Goal: Use online tool/utility: Use online tool/utility

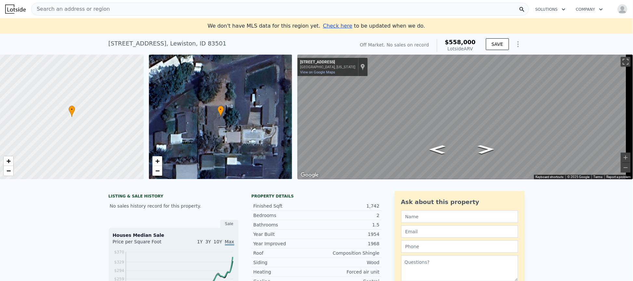
click at [92, 8] on span "Search an address or region" at bounding box center [71, 9] width 78 height 8
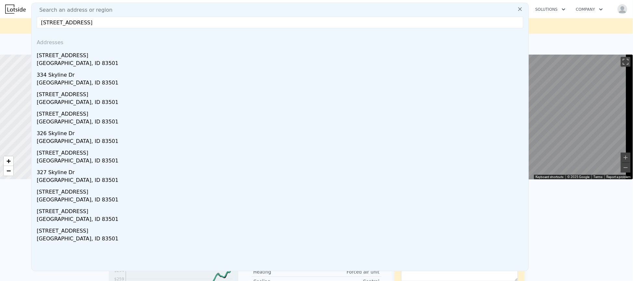
click at [119, 24] on input "[STREET_ADDRESS]" at bounding box center [280, 23] width 487 height 12
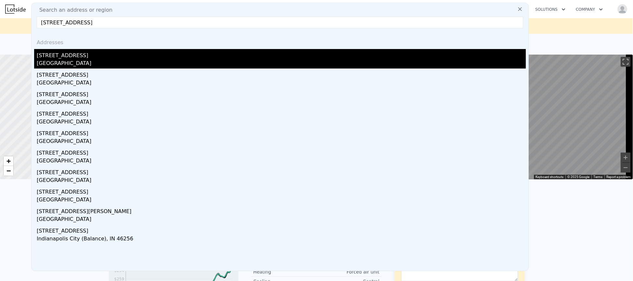
type input "[STREET_ADDRESS]"
click at [62, 59] on div "[GEOGRAPHIC_DATA]" at bounding box center [281, 63] width 489 height 9
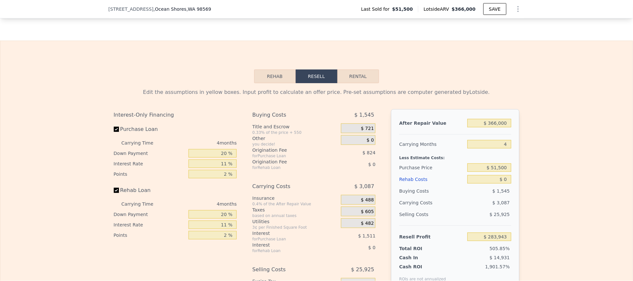
scroll to position [875, 0]
click at [495, 171] on input "$ 51,500" at bounding box center [489, 167] width 44 height 8
type input "$ 200,000"
click at [555, 157] on div "Edit the assumptions in yellow boxes. Input profit to calculate an offer price.…" at bounding box center [316, 204] width 632 height 242
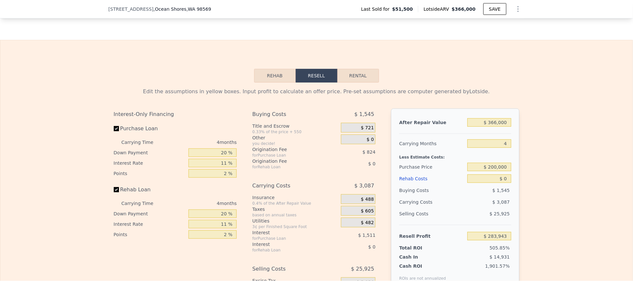
type input "$ 128,216"
click at [506, 183] on input "$ 0" at bounding box center [489, 179] width 44 height 8
type input "$ 5"
type input "$ 128,211"
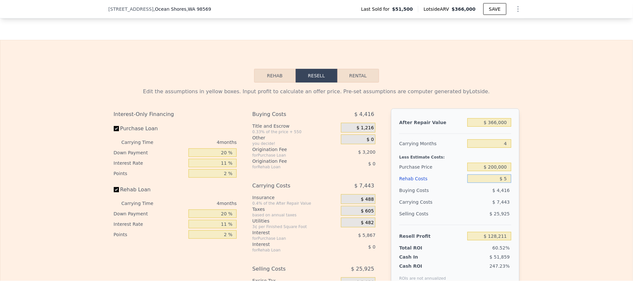
type input "$ 50"
type input "$ 128,165"
type input "$ 500"
type input "$ 127,692"
type input "$ 5,000"
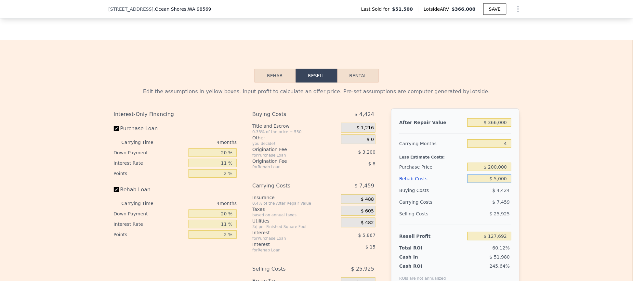
type input "$ 122,988"
type input "$ 50,000"
type input "$ 75,948"
click at [528, 176] on div "Edit the assumptions in yellow boxes. Input profit to calculate an offer price.…" at bounding box center [316, 204] width 632 height 242
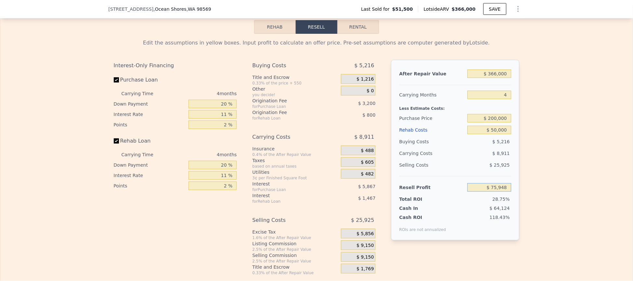
click at [505, 192] on input "$ 75,948" at bounding box center [489, 187] width 44 height 8
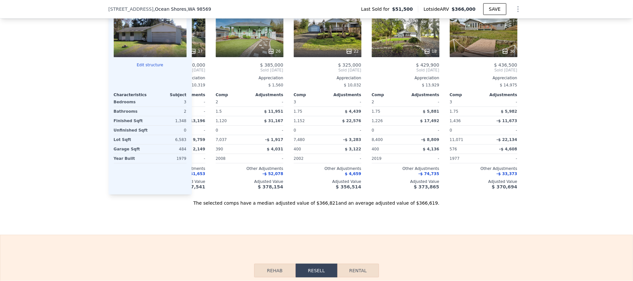
scroll to position [0, 78]
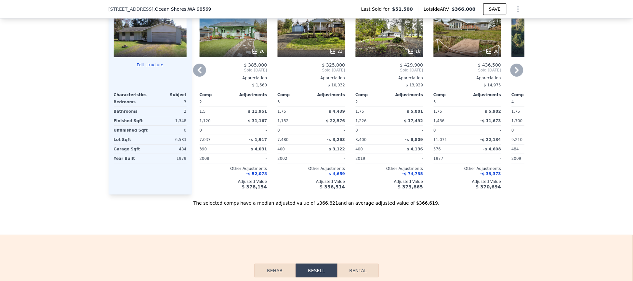
click at [233, 48] on div "26" at bounding box center [234, 33] width 68 height 47
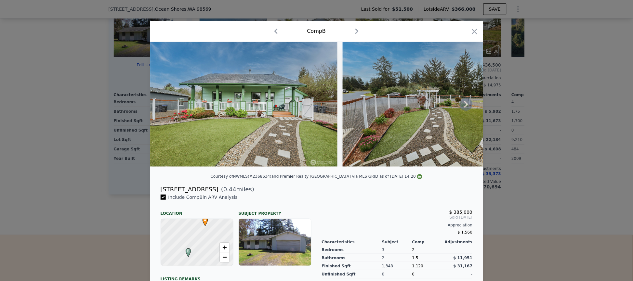
click at [464, 107] on icon at bounding box center [466, 104] width 13 height 13
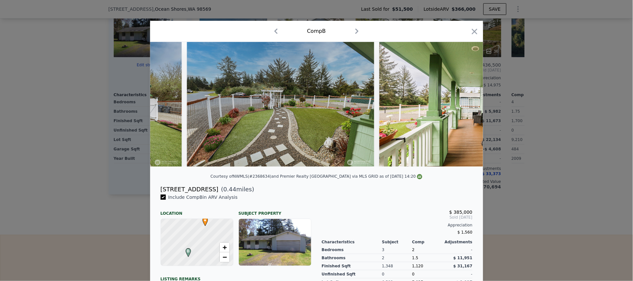
scroll to position [0, 156]
click at [464, 107] on icon at bounding box center [466, 104] width 13 height 13
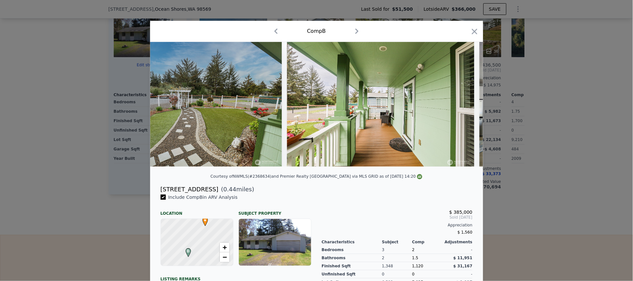
scroll to position [0, 312]
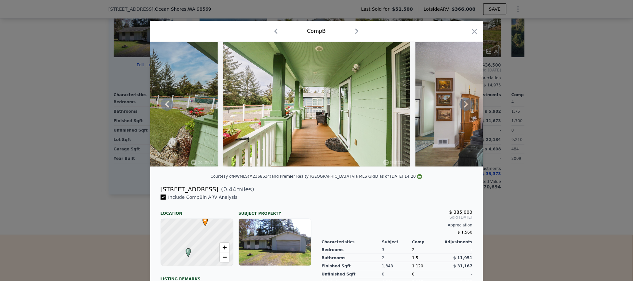
click at [464, 107] on icon at bounding box center [466, 104] width 13 height 13
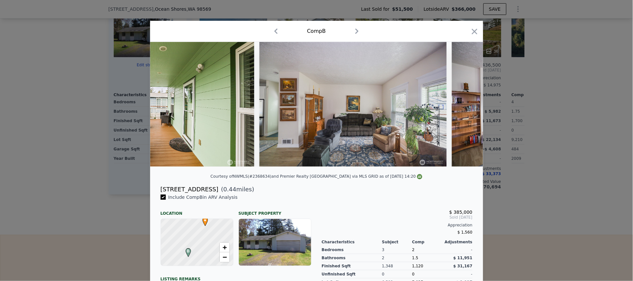
scroll to position [0, 468]
click at [464, 107] on icon at bounding box center [466, 104] width 13 height 13
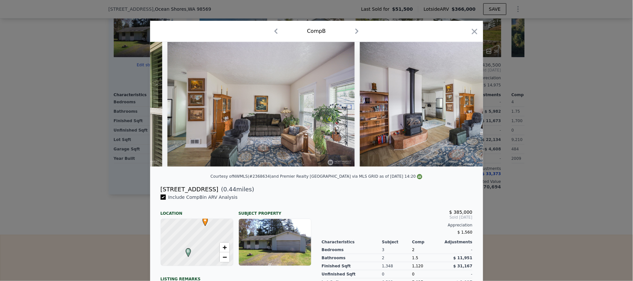
scroll to position [0, 625]
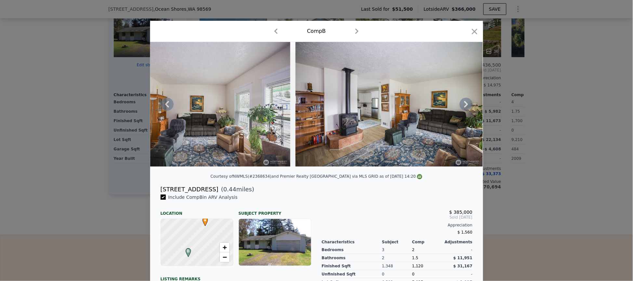
click at [464, 107] on icon at bounding box center [466, 104] width 13 height 13
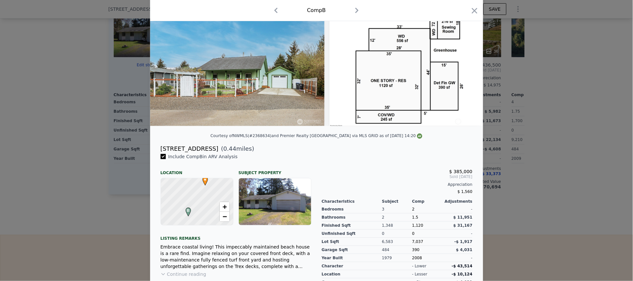
scroll to position [0, 0]
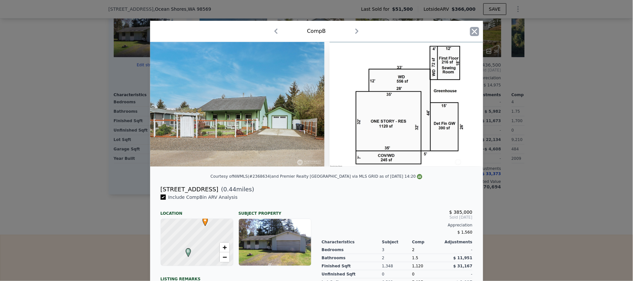
click at [473, 32] on icon "button" at bounding box center [474, 31] width 9 height 9
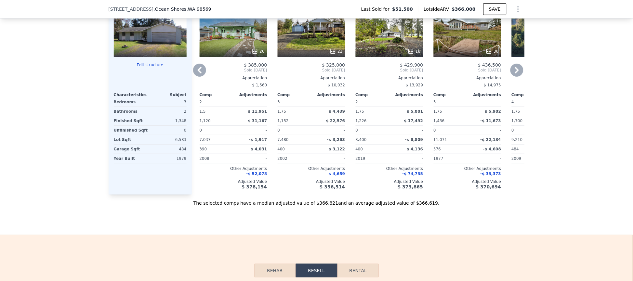
click at [447, 42] on div "36" at bounding box center [468, 33] width 68 height 47
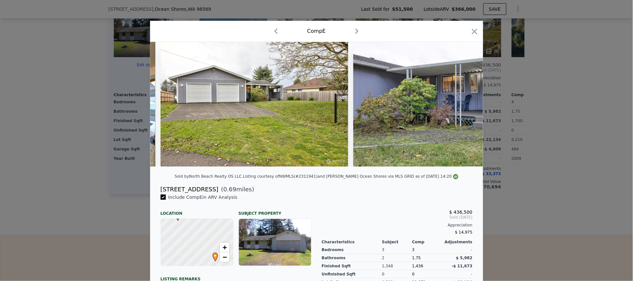
scroll to position [0, 5799]
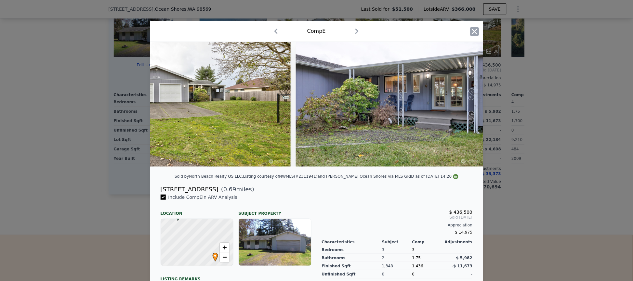
click at [474, 31] on icon "button" at bounding box center [474, 31] width 9 height 9
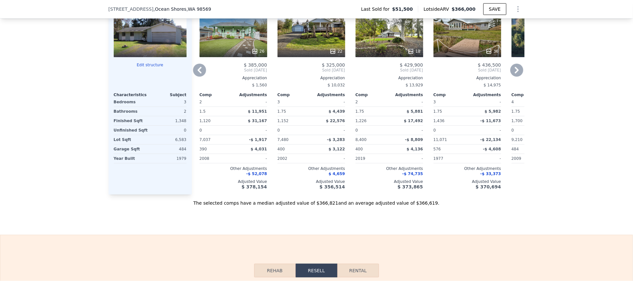
click at [193, 74] on icon at bounding box center [199, 70] width 13 height 13
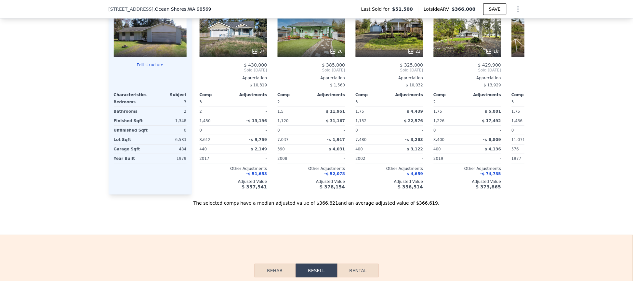
click at [197, 74] on div "Comp A ( 0.24 miles) [STREET_ADDRESS] # 2322622 37 $ 430,000 Sold [DATE] Apprec…" at bounding box center [233, 90] width 73 height 209
click at [255, 55] on icon at bounding box center [255, 51] width 7 height 7
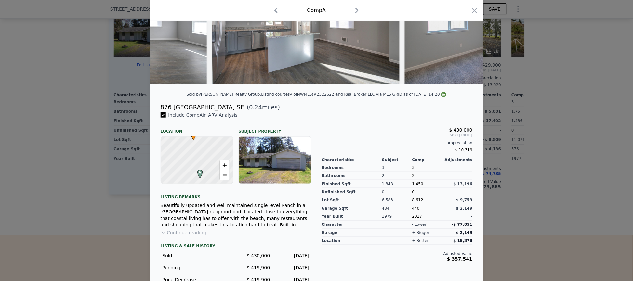
scroll to position [98, 0]
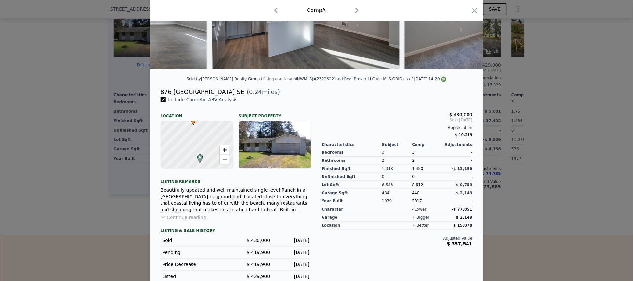
click at [471, 16] on div at bounding box center [474, 11] width 9 height 11
click at [470, 13] on icon "button" at bounding box center [474, 10] width 9 height 9
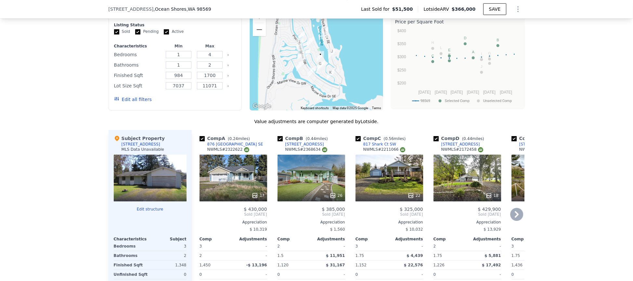
scroll to position [534, 0]
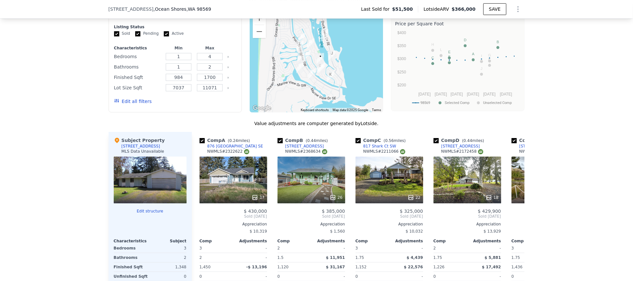
type input "$ 0"
type input "$ 283,943"
